Goal: Task Accomplishment & Management: Complete application form

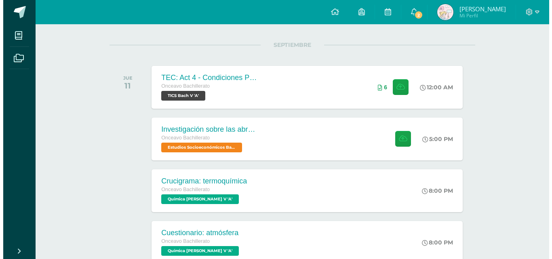
scroll to position [81, 0]
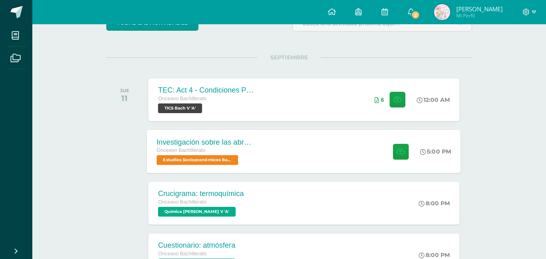
click at [263, 148] on div "Investigación sobre las abronias Onceavo Bachillerato Estudios Socioeconómicos …" at bounding box center [206, 151] width 118 height 43
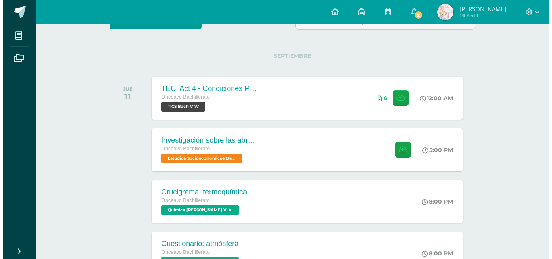
scroll to position [97, 0]
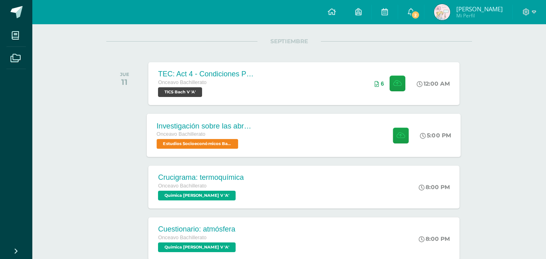
click at [299, 137] on div "Investigación sobre las abronias Onceavo Bachillerato Estudios Socioeconómicos …" at bounding box center [304, 135] width 314 height 43
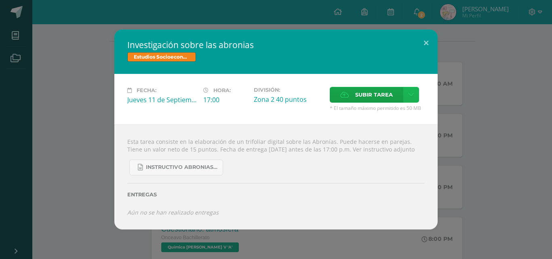
click at [413, 95] on link at bounding box center [412, 95] width 16 height 16
click at [386, 113] on link "Subir enlace" at bounding box center [383, 108] width 81 height 13
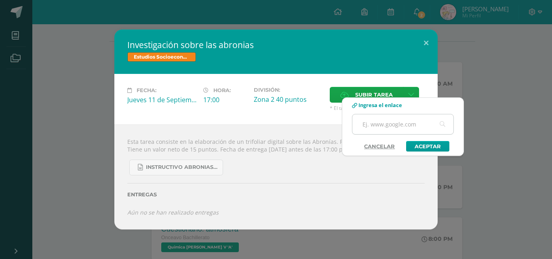
click at [378, 123] on input "text" at bounding box center [403, 124] width 101 height 20
paste input "https://www.canva.com/design/DAGysWmhWWI/ZBxLo-Rf1te-WIrytuIZ4Q/view?utm_conten…"
type input "https://www.canva.com/design/DAGysWmhWWI/ZBxLo-Rf1te-WIrytuIZ4Q/view?utm_conten…"
click at [430, 147] on link "Aceptar" at bounding box center [427, 146] width 43 height 11
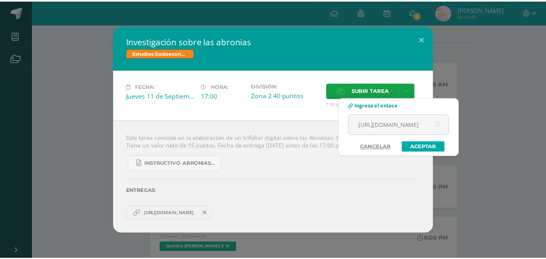
scroll to position [0, 0]
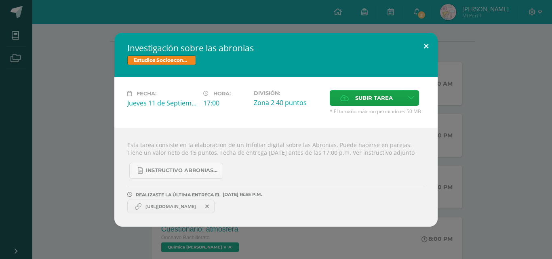
click at [422, 40] on button at bounding box center [426, 46] width 23 height 27
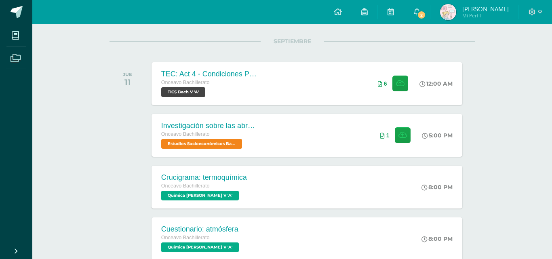
click at [425, 15] on link "2" at bounding box center [417, 12] width 26 height 24
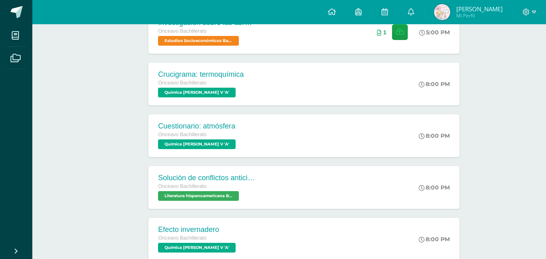
scroll to position [206, 0]
